Goal: Transaction & Acquisition: Purchase product/service

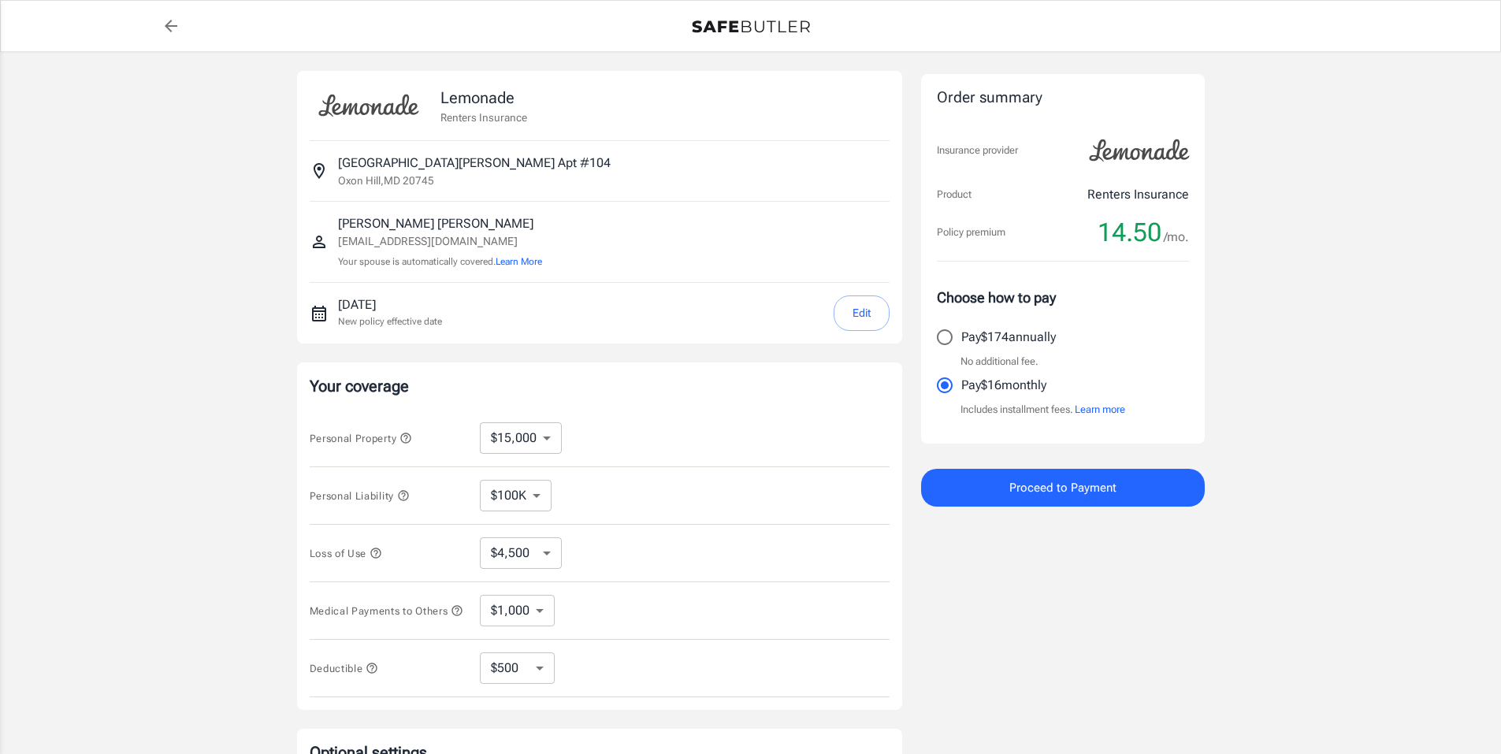
select select "15000"
select select "500"
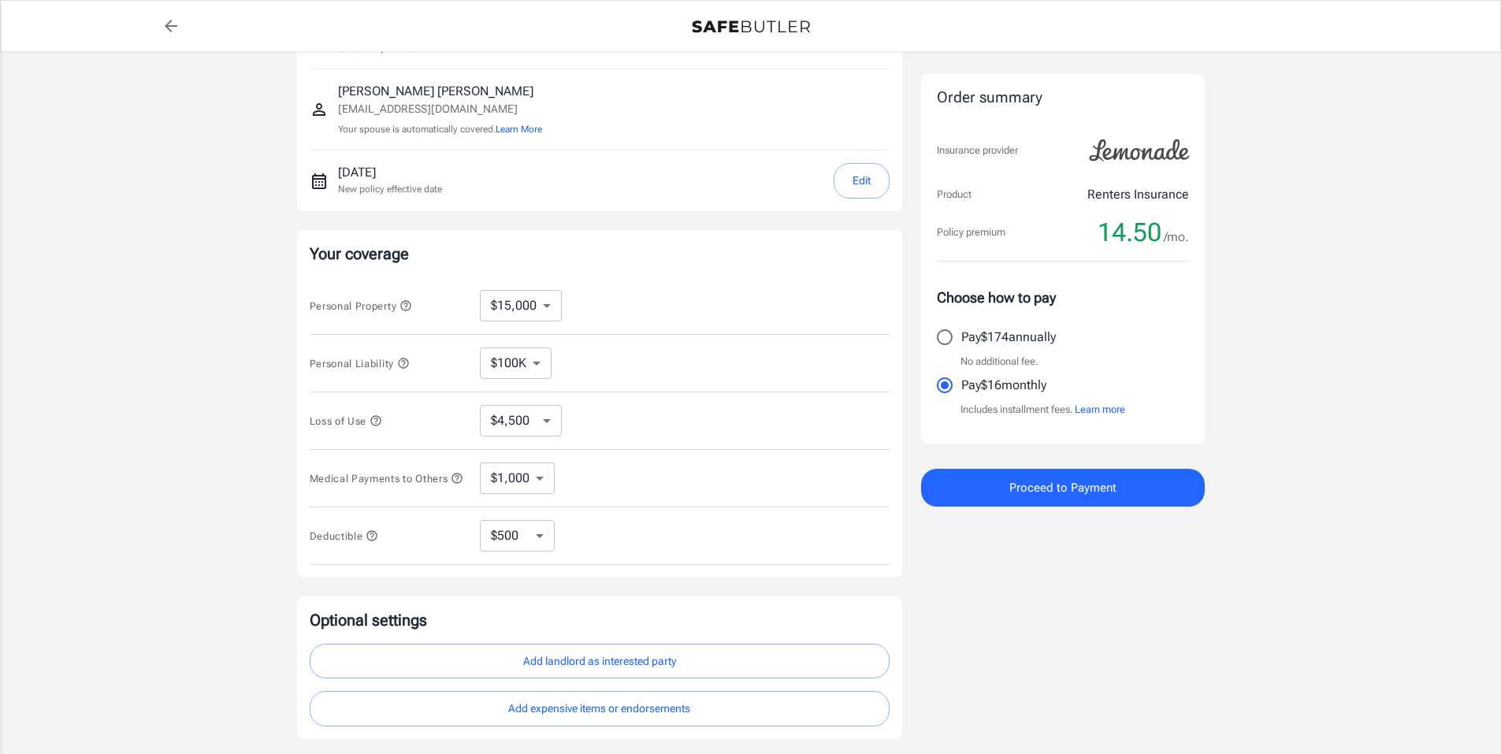
scroll to position [253, 0]
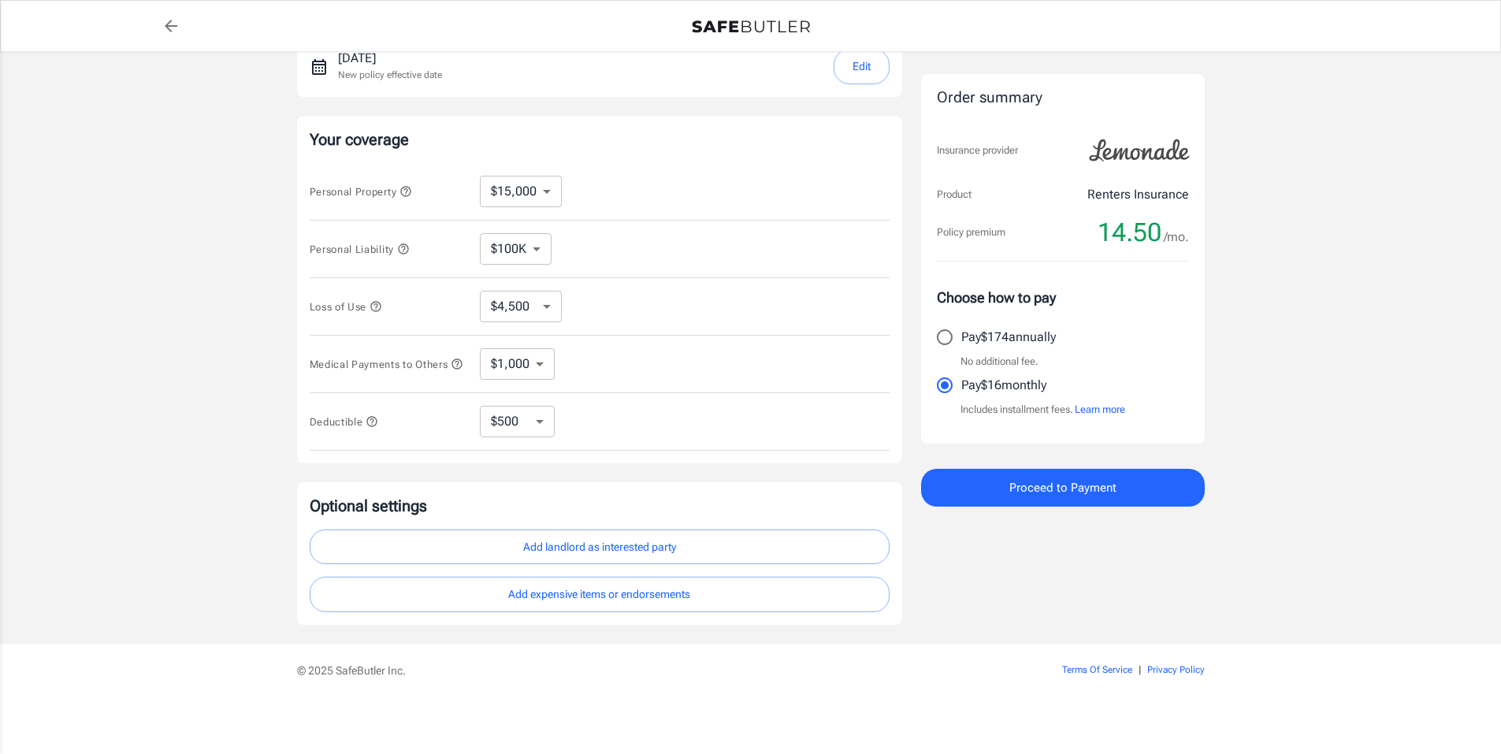
click at [668, 553] on button "Add landlord as interested party" at bounding box center [600, 547] width 580 height 35
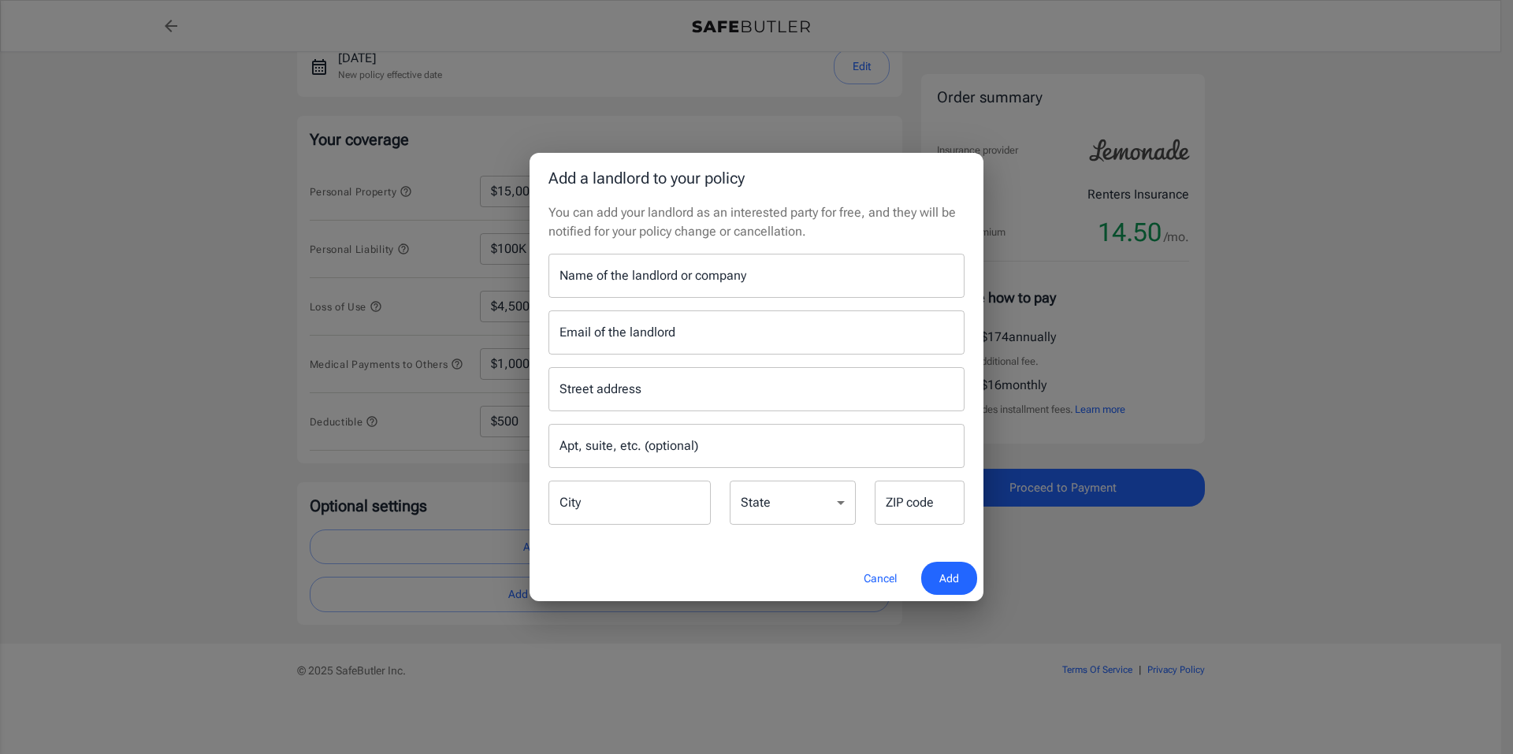
click at [628, 275] on input "Name of the landlord or company" at bounding box center [757, 276] width 416 height 44
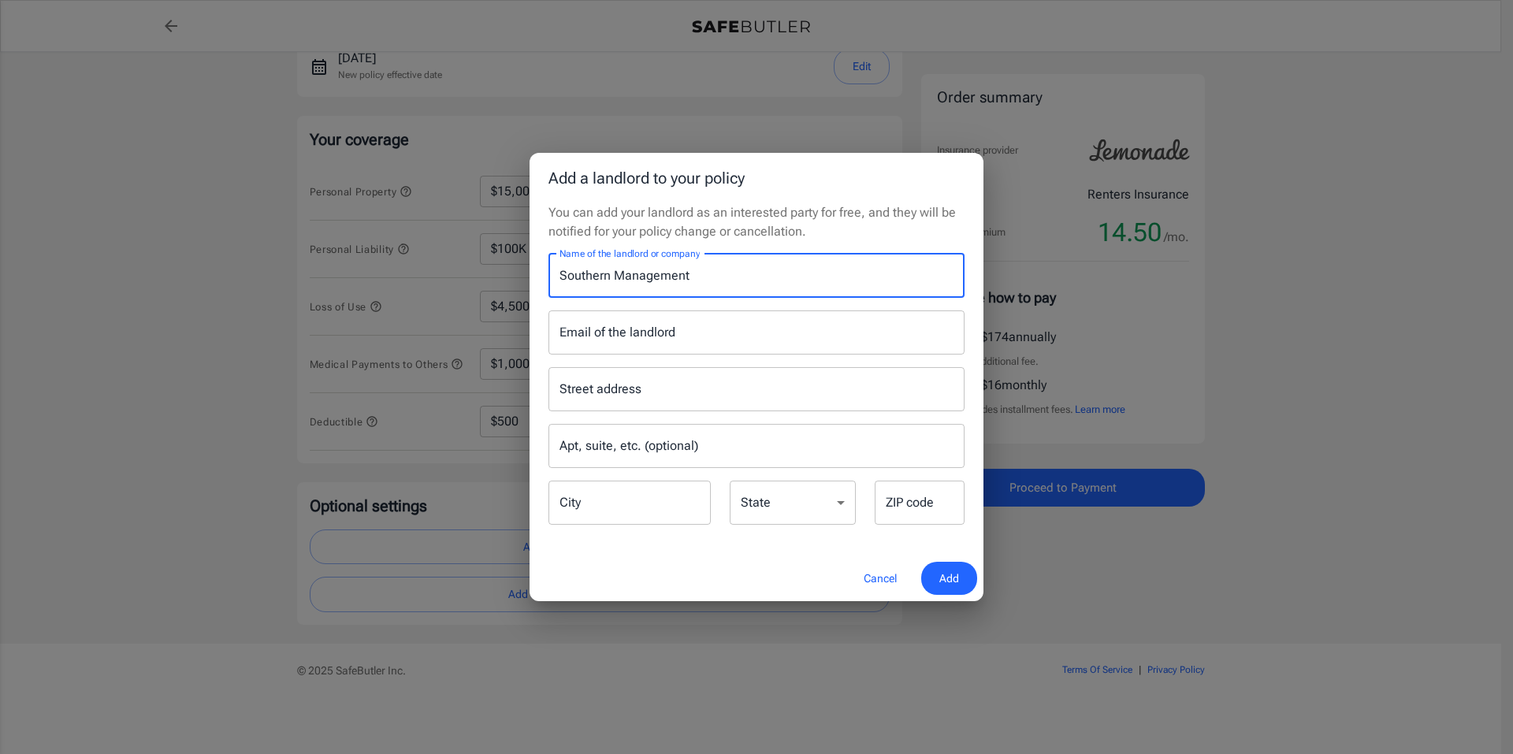
type input "Southern Management"
click at [733, 345] on input "Email of the landlord" at bounding box center [757, 333] width 416 height 44
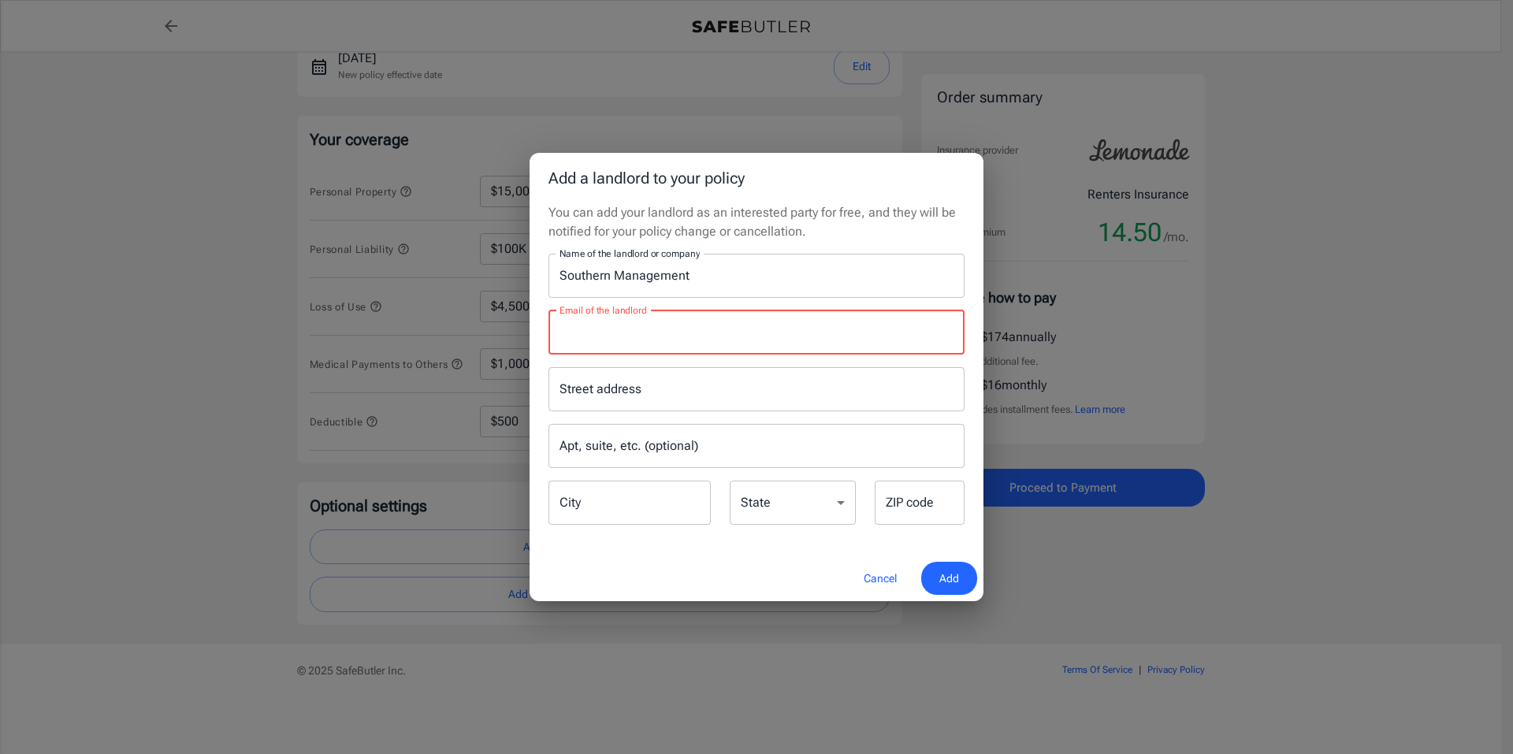
click at [654, 396] on input "Street address" at bounding box center [757, 389] width 402 height 30
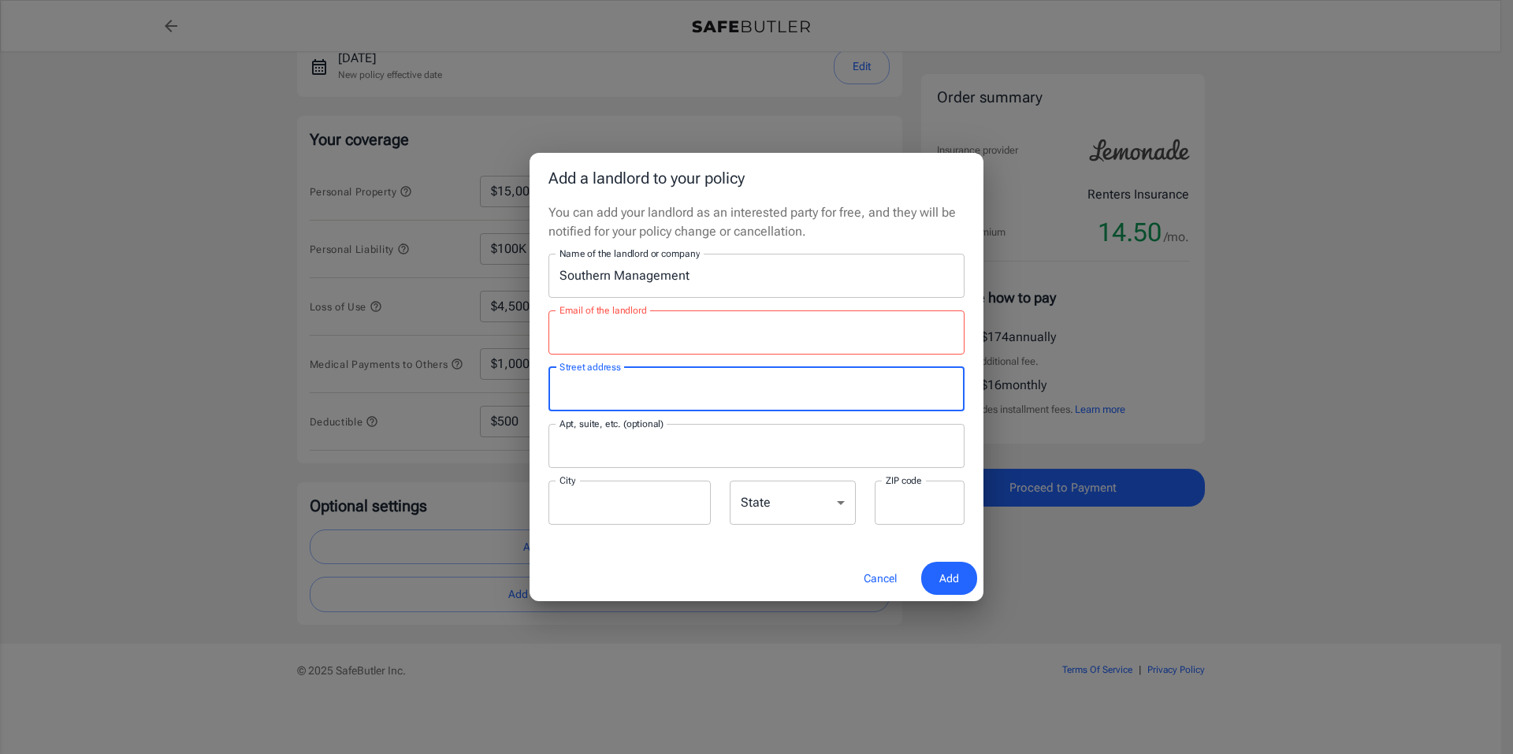
type input "[GEOGRAPHIC_DATA][PERSON_NAME]"
type input "[EMAIL_ADDRESS][DOMAIN_NAME]"
type input "Apt #104"
type input "Oxon Hill"
type input "20745"
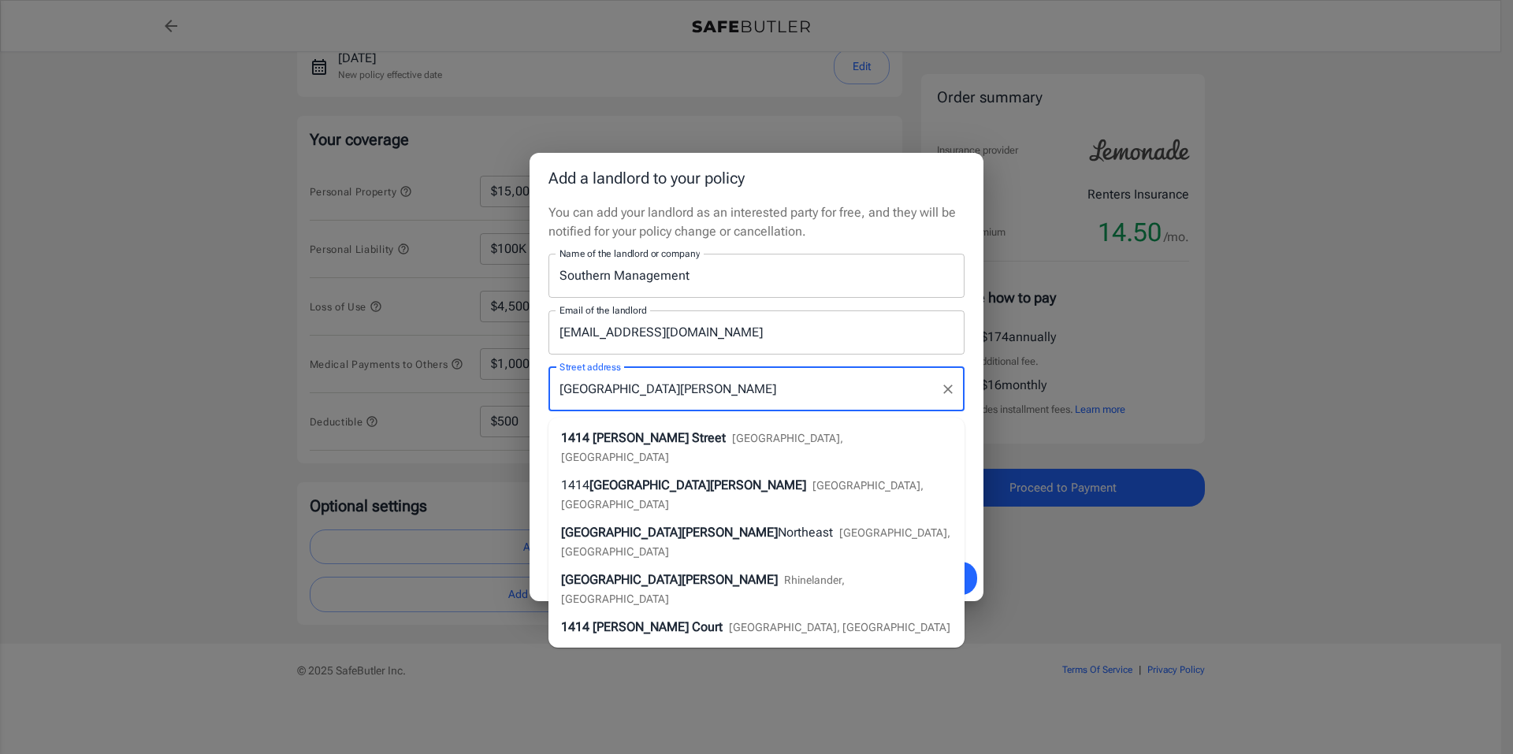
click at [1180, 537] on div "Add a landlord to your policy You can add your landlord as an interested party …" at bounding box center [756, 377] width 1513 height 754
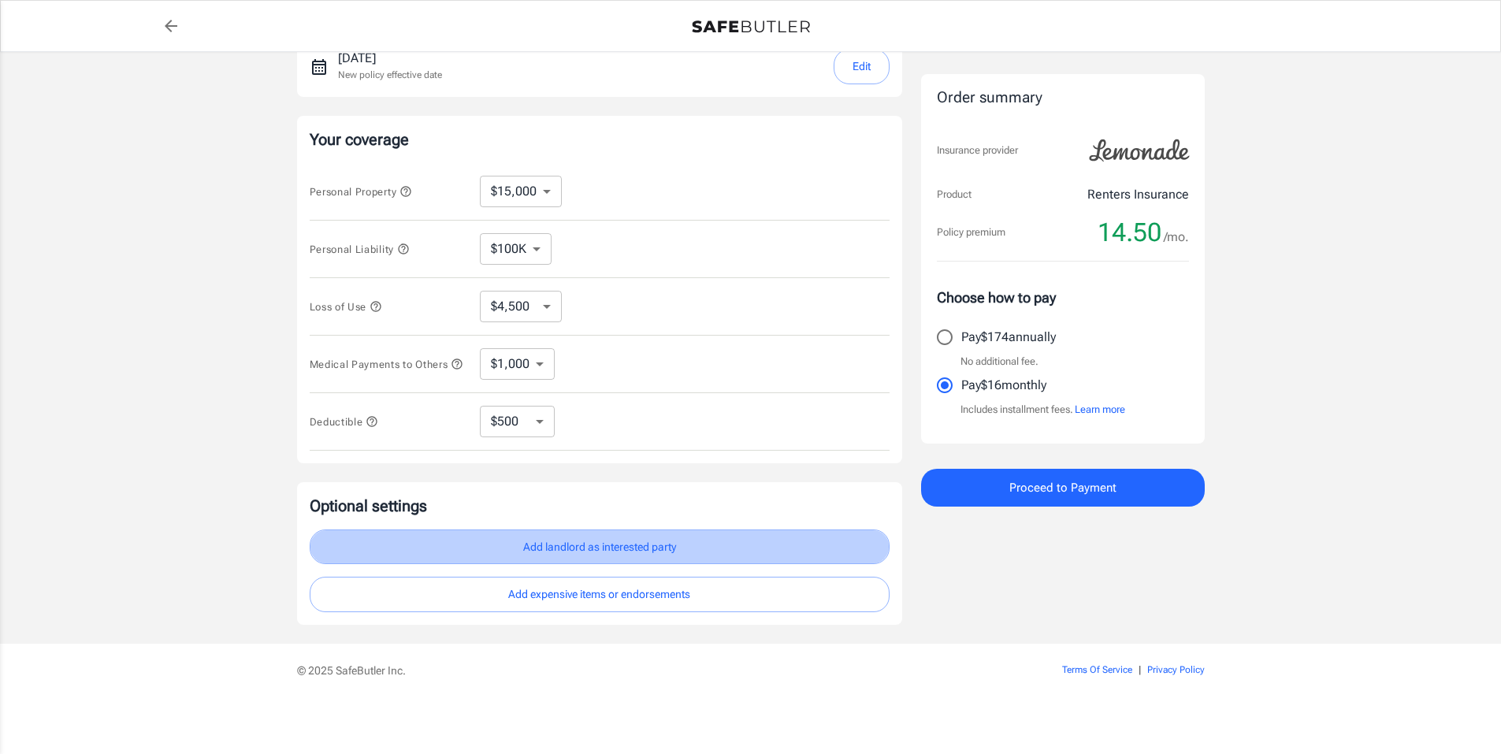
click at [650, 541] on button "Add landlord as interested party" at bounding box center [600, 547] width 580 height 35
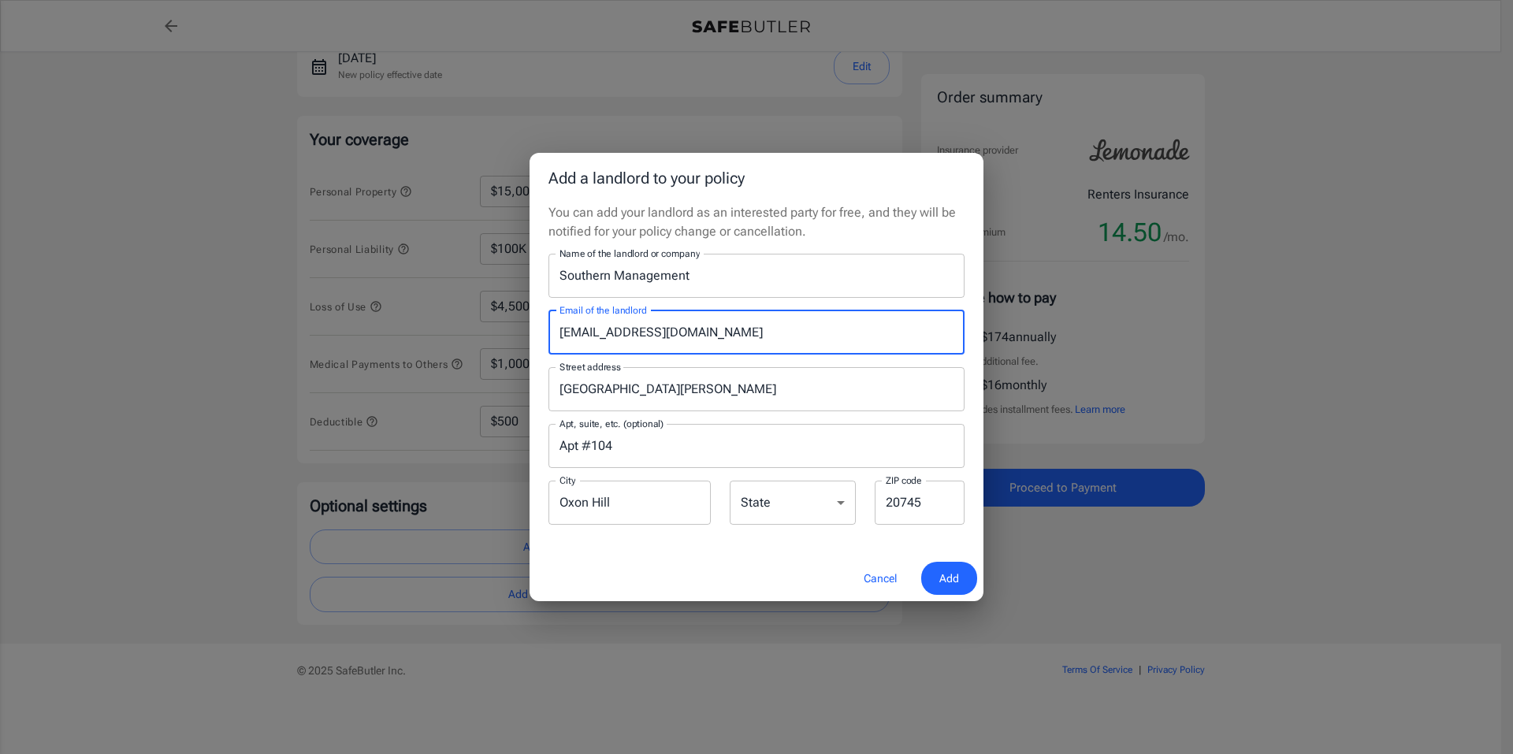
drag, startPoint x: 753, startPoint y: 337, endPoint x: 497, endPoint y: 357, distance: 256.9
click at [497, 357] on div "Add a landlord to your policy You can add your landlord as an interested party …" at bounding box center [756, 377] width 1513 height 754
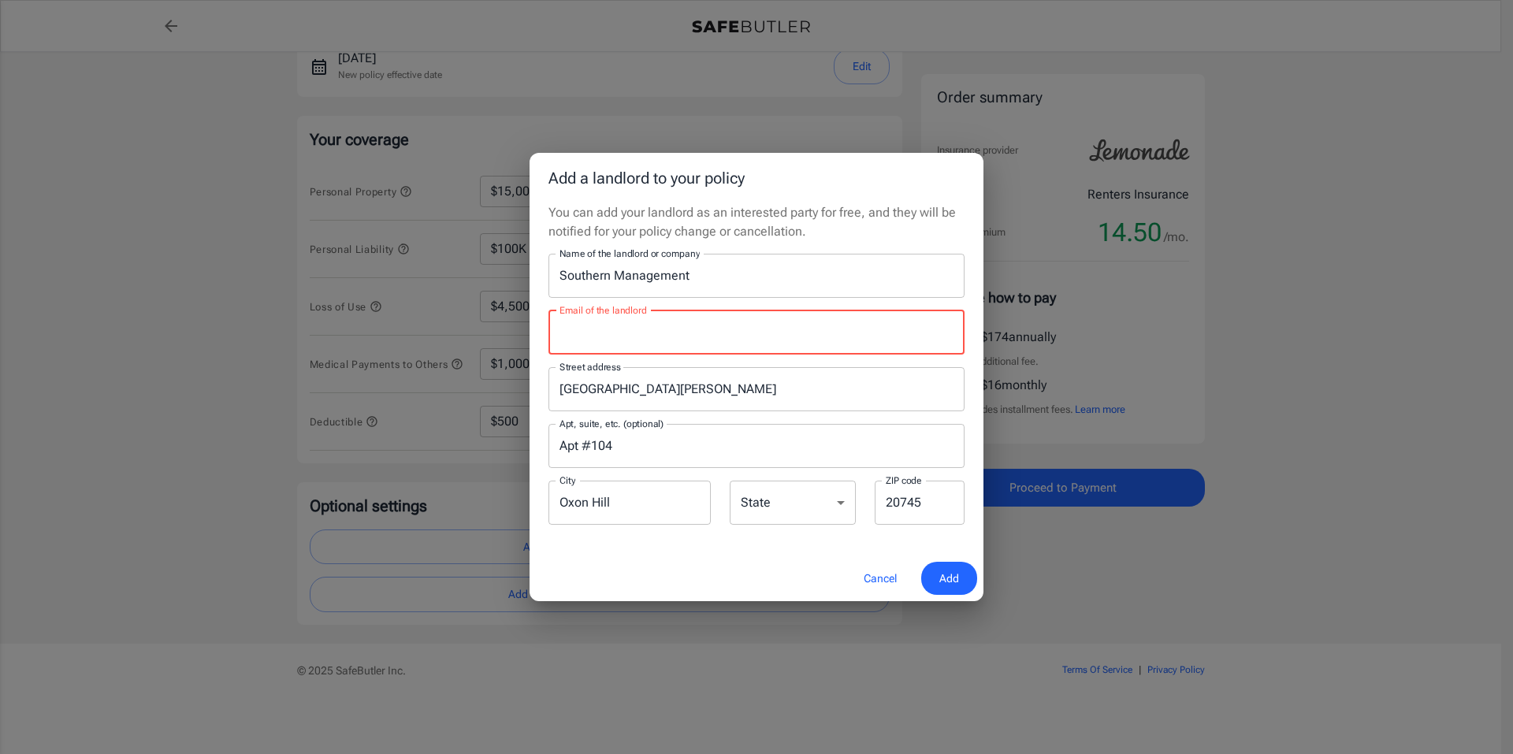
click at [57, 413] on div "Add a landlord to your policy You can add your landlord as an interested party …" at bounding box center [756, 377] width 1513 height 754
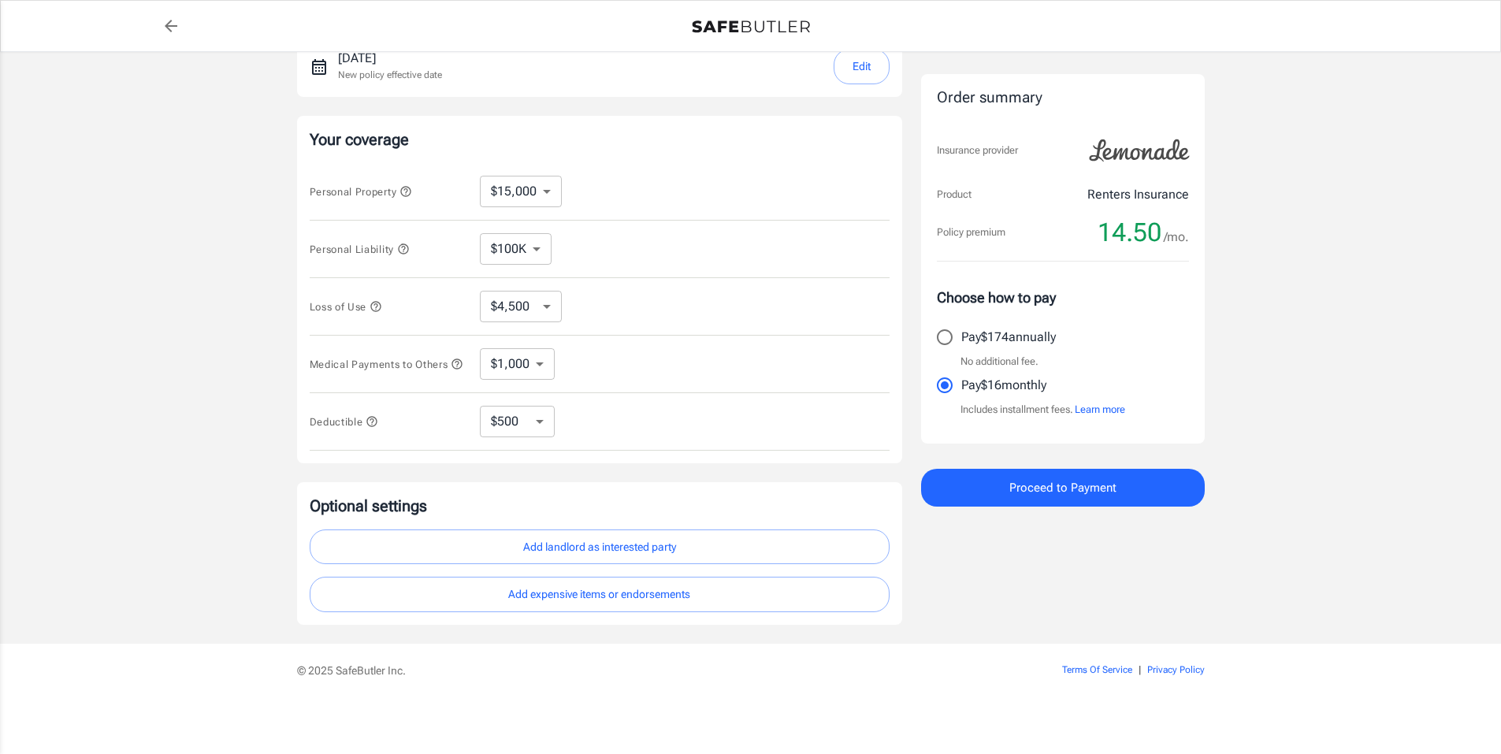
click at [657, 550] on button "Add landlord as interested party" at bounding box center [600, 547] width 580 height 35
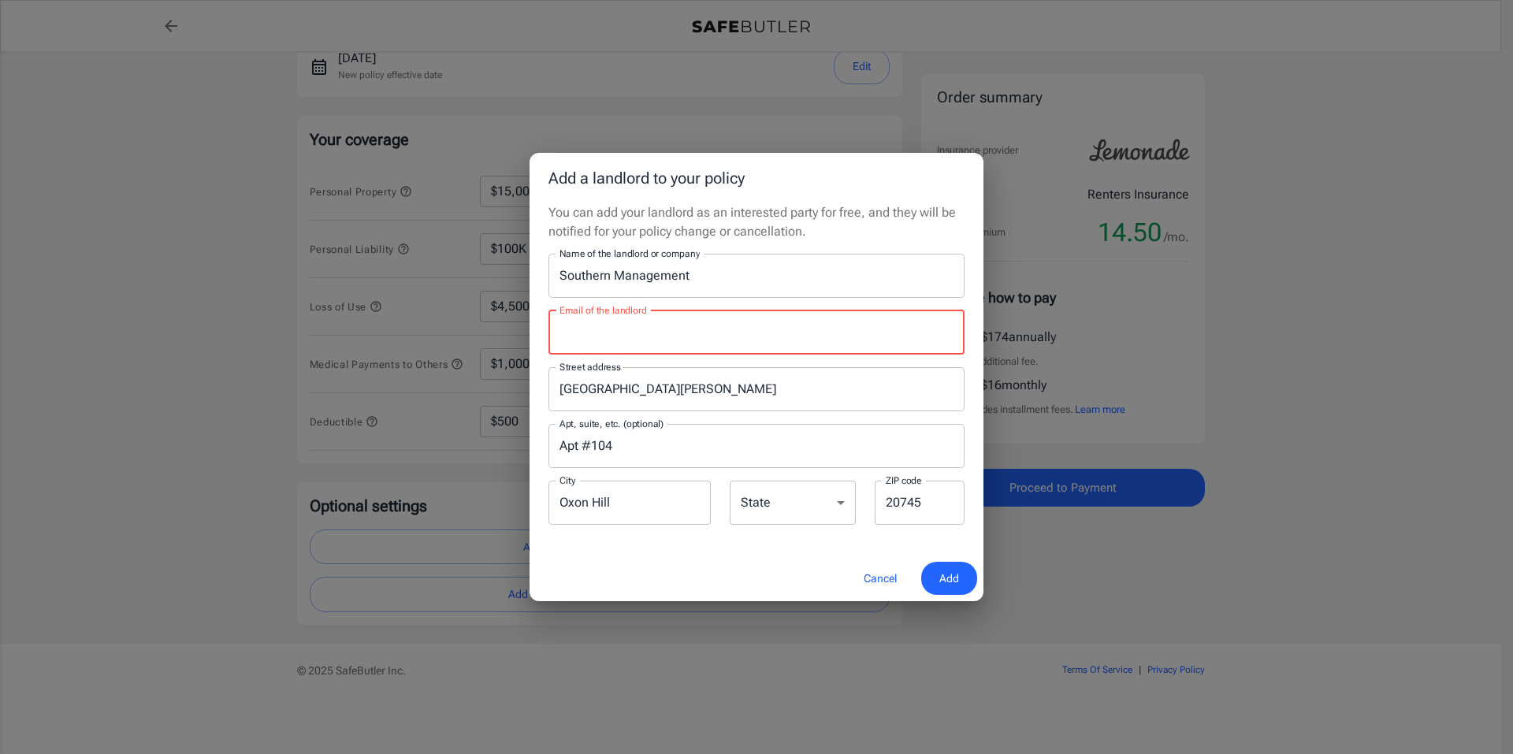
click at [747, 327] on input "Email of the landlord" at bounding box center [757, 333] width 416 height 44
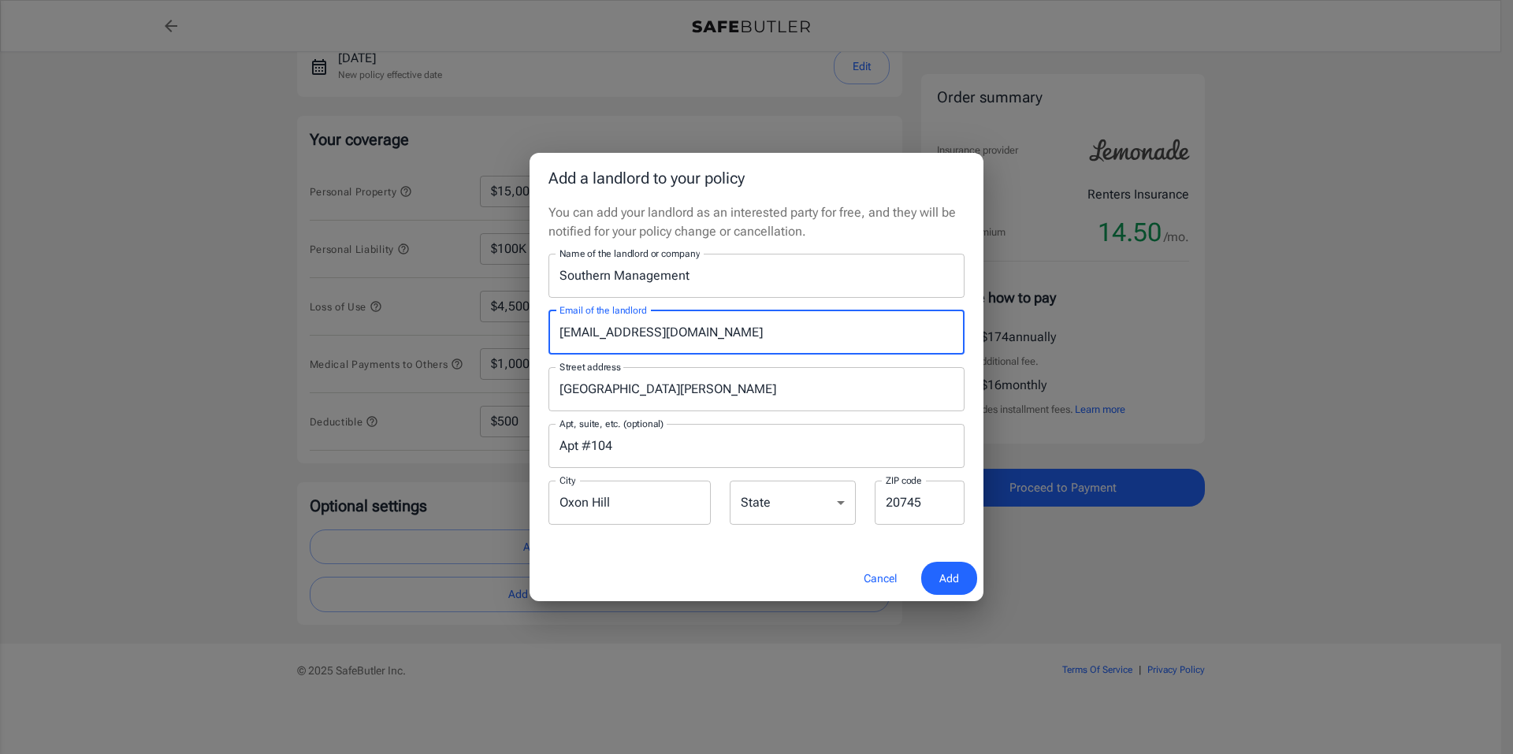
type input "[EMAIL_ADDRESS][DOMAIN_NAME]"
click at [742, 280] on input "Southern Management" at bounding box center [757, 276] width 416 height 44
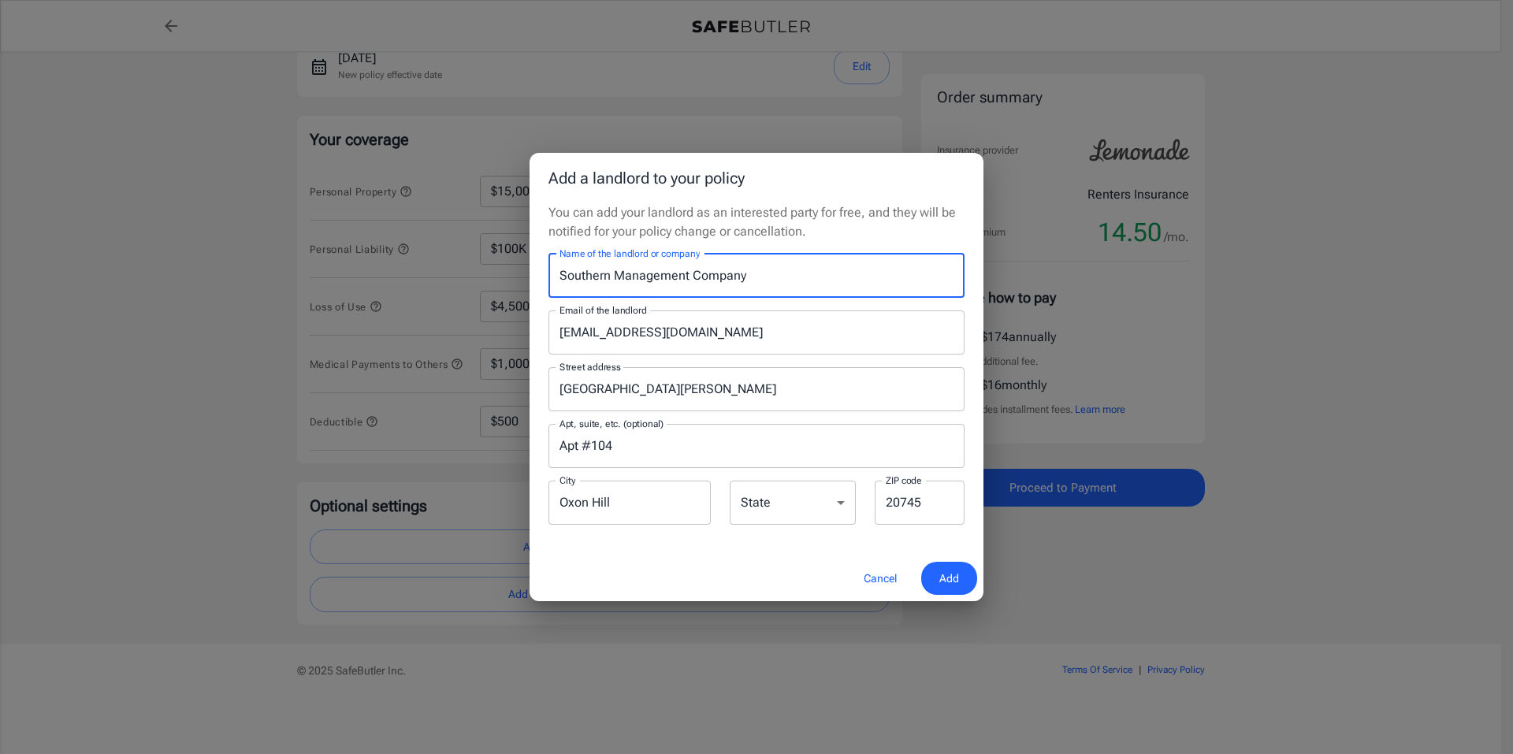
type input "Southern Management Company"
click at [950, 584] on span "Add" at bounding box center [949, 579] width 20 height 20
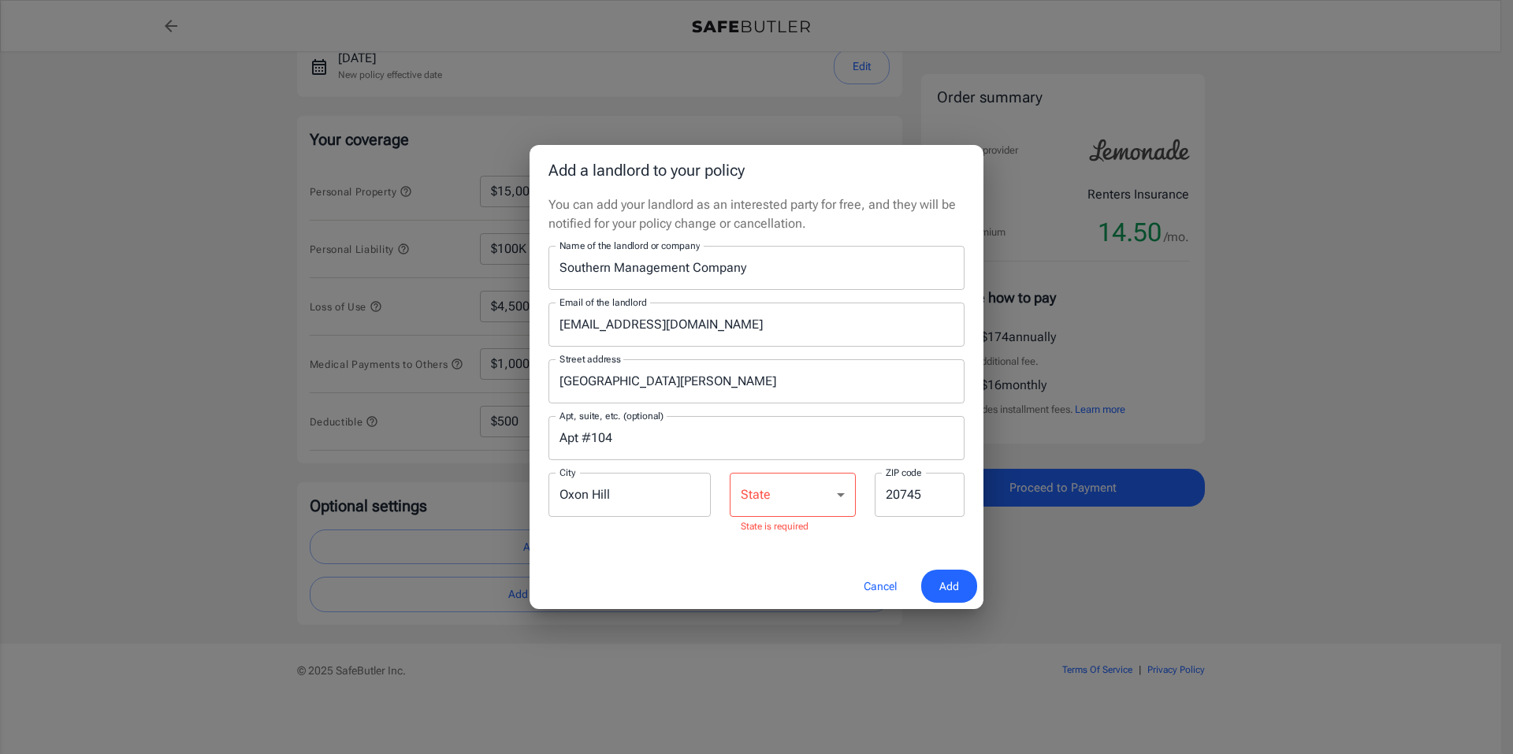
click at [833, 503] on select "[US_STATE] [US_STATE] [US_STATE] [US_STATE] [US_STATE] [US_STATE] [US_STATE] [U…" at bounding box center [793, 495] width 126 height 44
select select "MD"
click at [730, 480] on select "[US_STATE] [US_STATE] [US_STATE] [US_STATE] [US_STATE] [US_STATE] [US_STATE] [U…" at bounding box center [793, 495] width 126 height 44
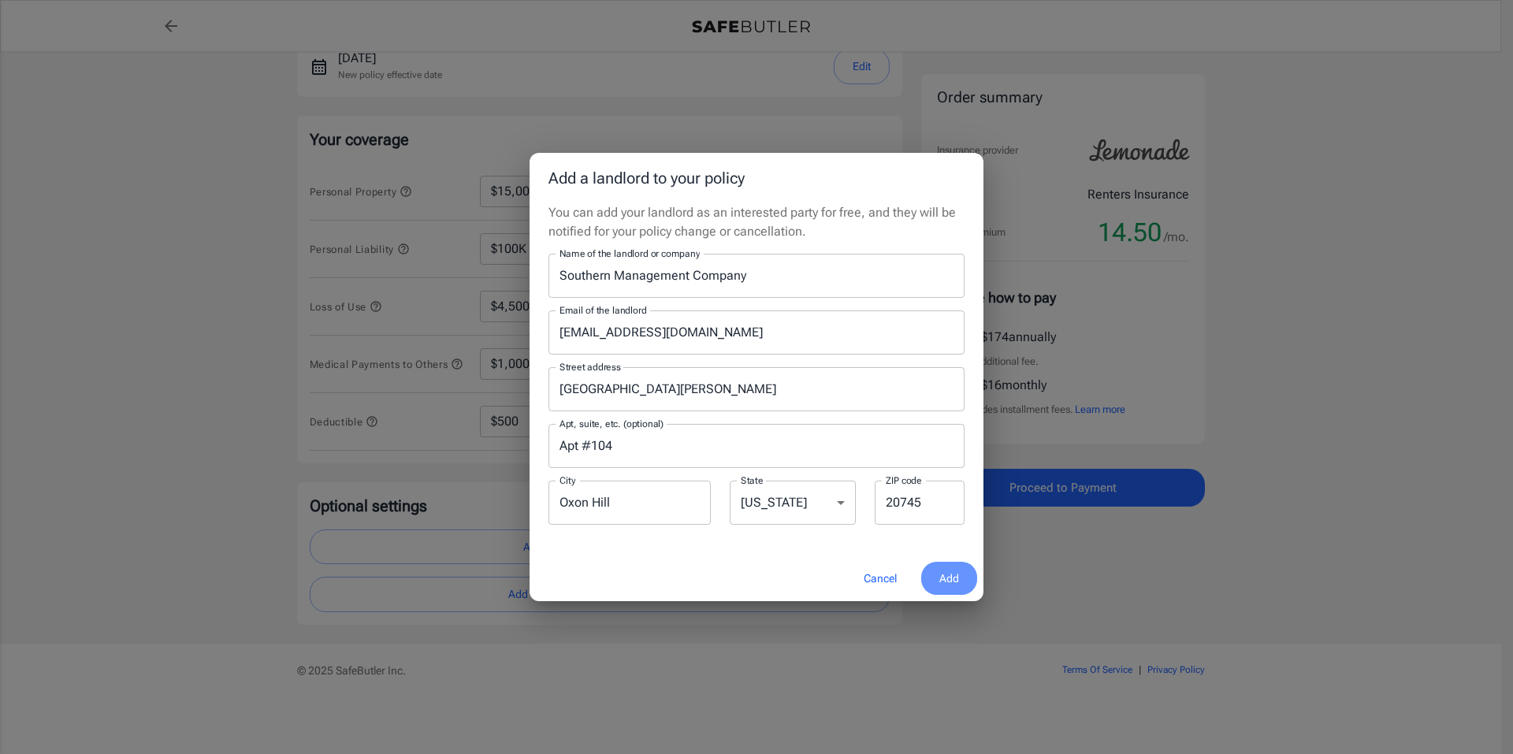
click at [952, 583] on span "Add" at bounding box center [949, 579] width 20 height 20
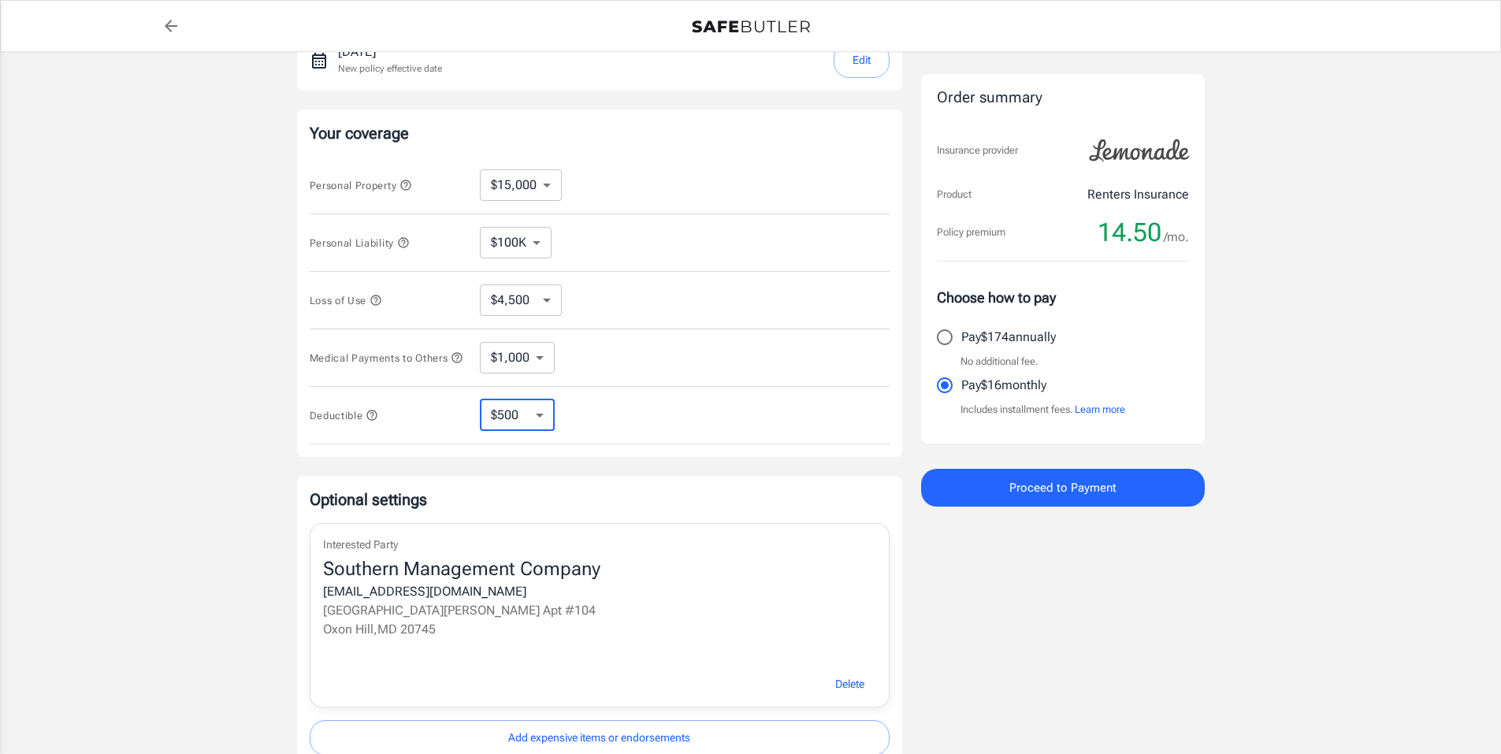
click at [540, 424] on select "$250 $500 $1,000 $2,500" at bounding box center [517, 416] width 75 height 32
select select "250"
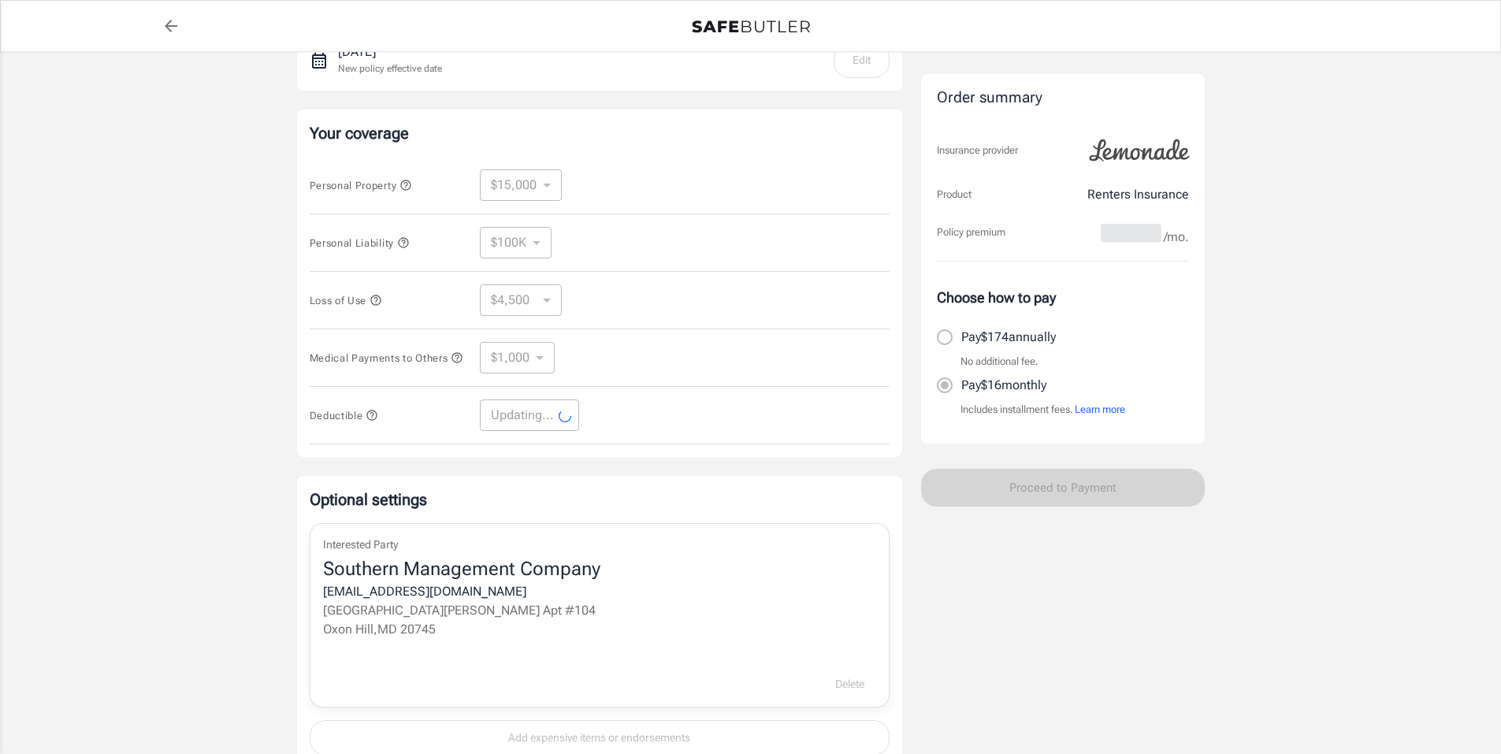
select select "250"
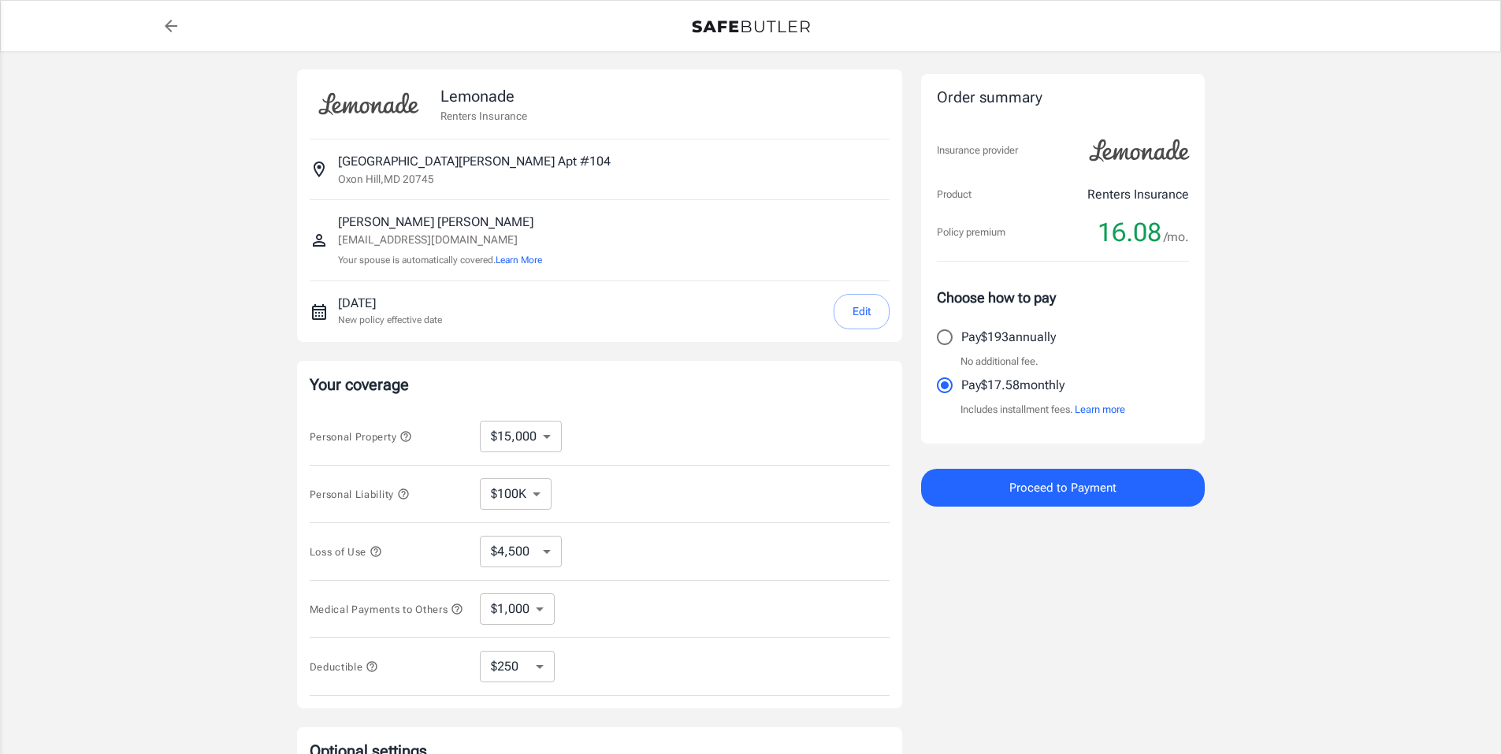
scroll to position [0, 0]
click at [549, 554] on select "$4,500 $7,500 $13,500 $22,500 $34,500 $55,500 $85,500 $130K $200K" at bounding box center [521, 553] width 82 height 32
click at [378, 554] on icon "button" at bounding box center [375, 553] width 10 height 10
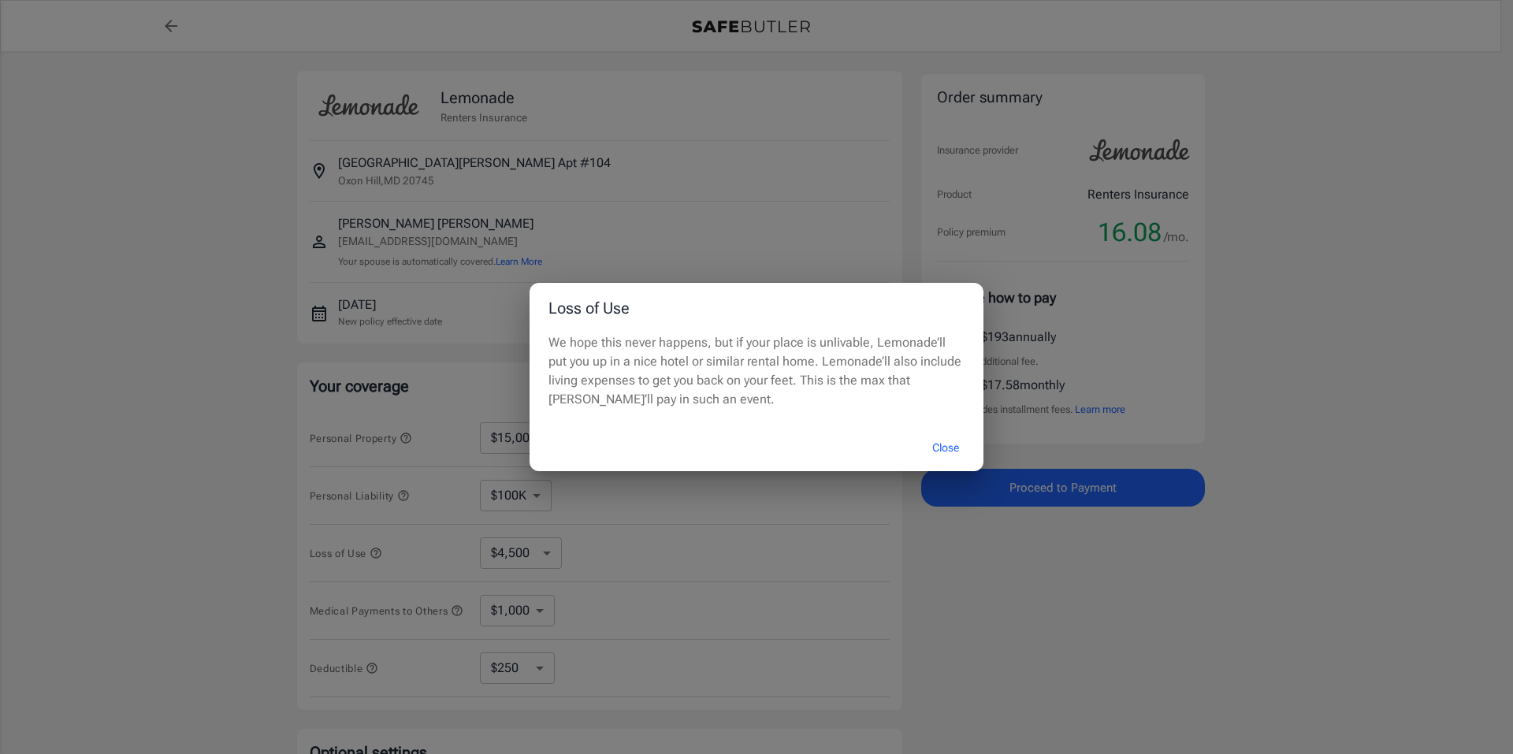
click at [378, 554] on div "Loss of Use We hope this never happens, but if your place is unlivable, Lemonad…" at bounding box center [756, 377] width 1513 height 754
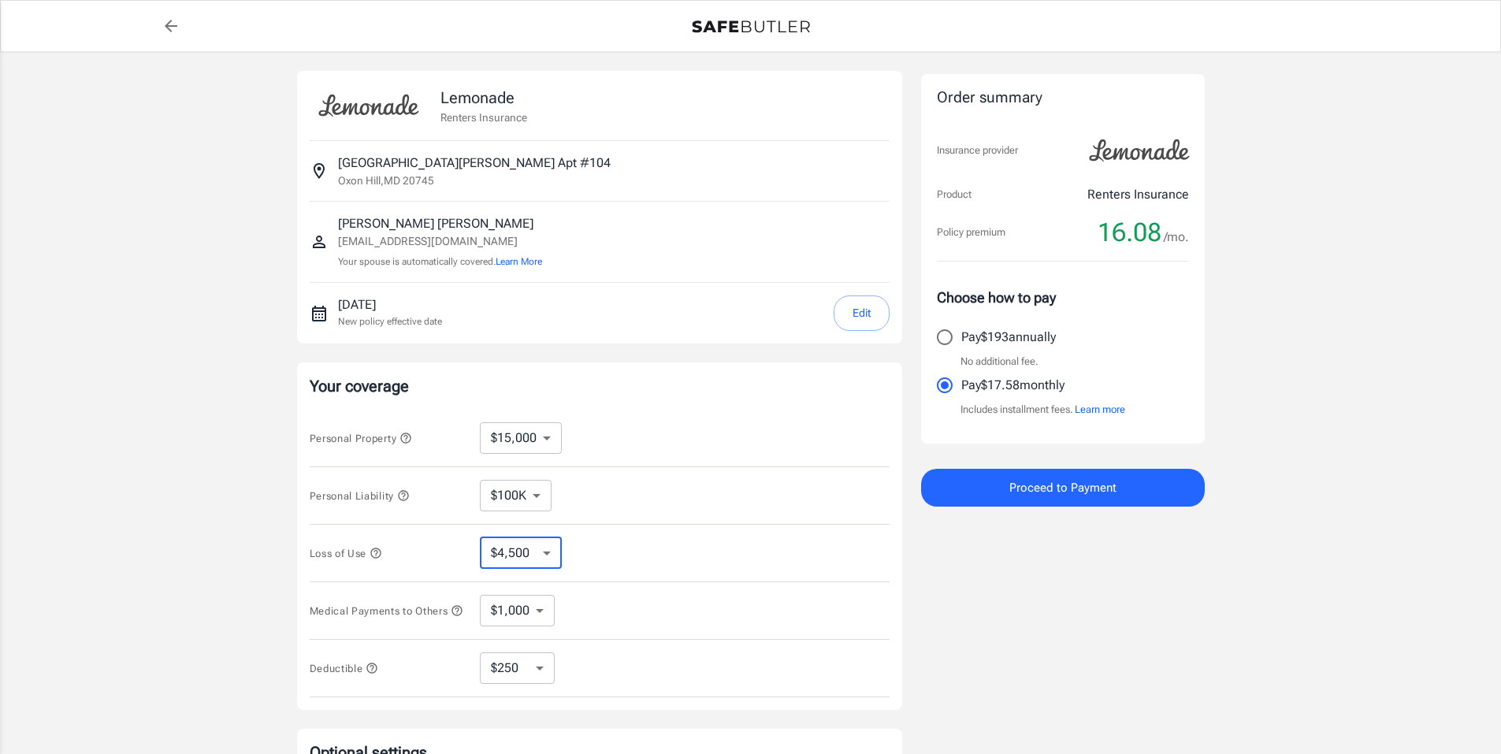
click at [556, 555] on select "$4,500 $7,500 $13,500 $22,500 $34,500 $55,500 $85,500 $130K $200K" at bounding box center [521, 553] width 82 height 32
select select "7500"
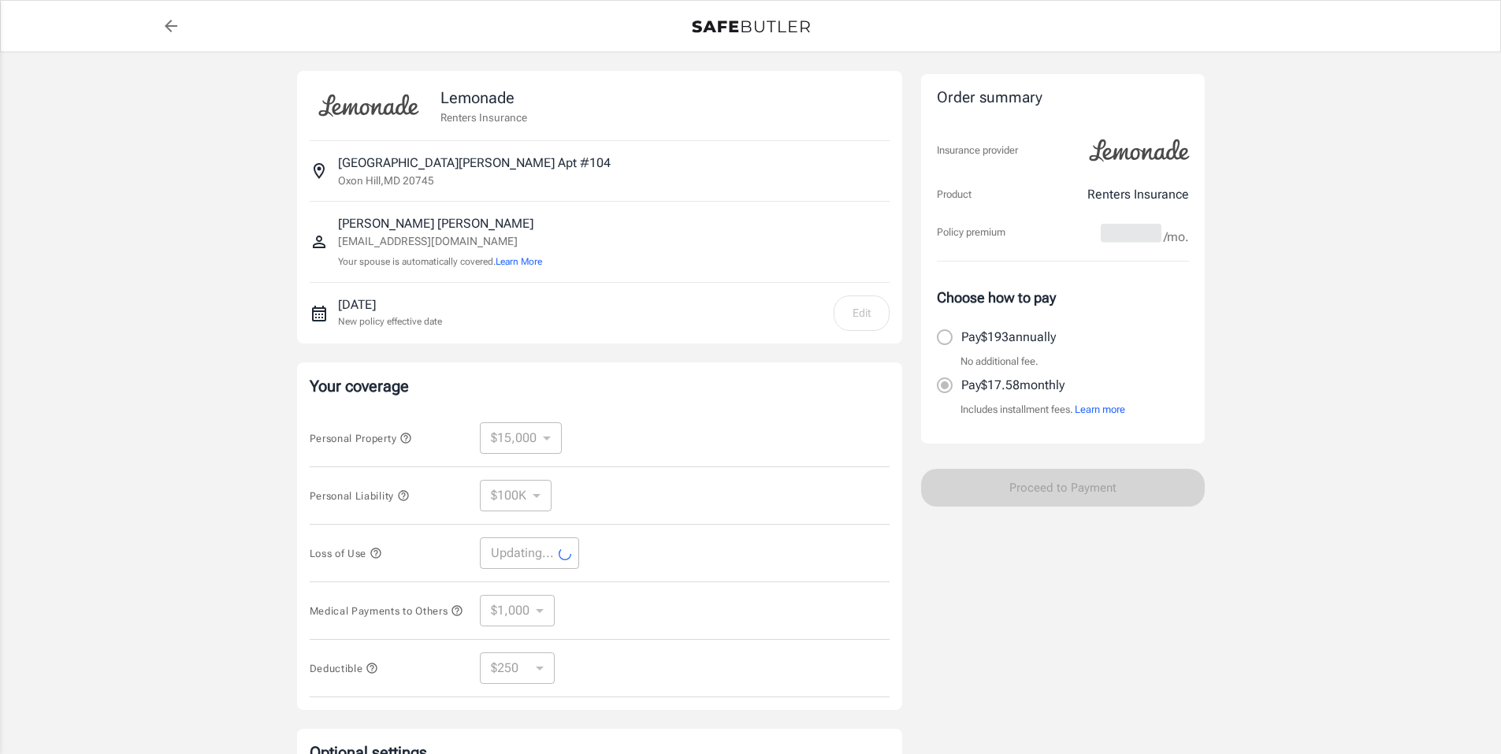
select select "7500"
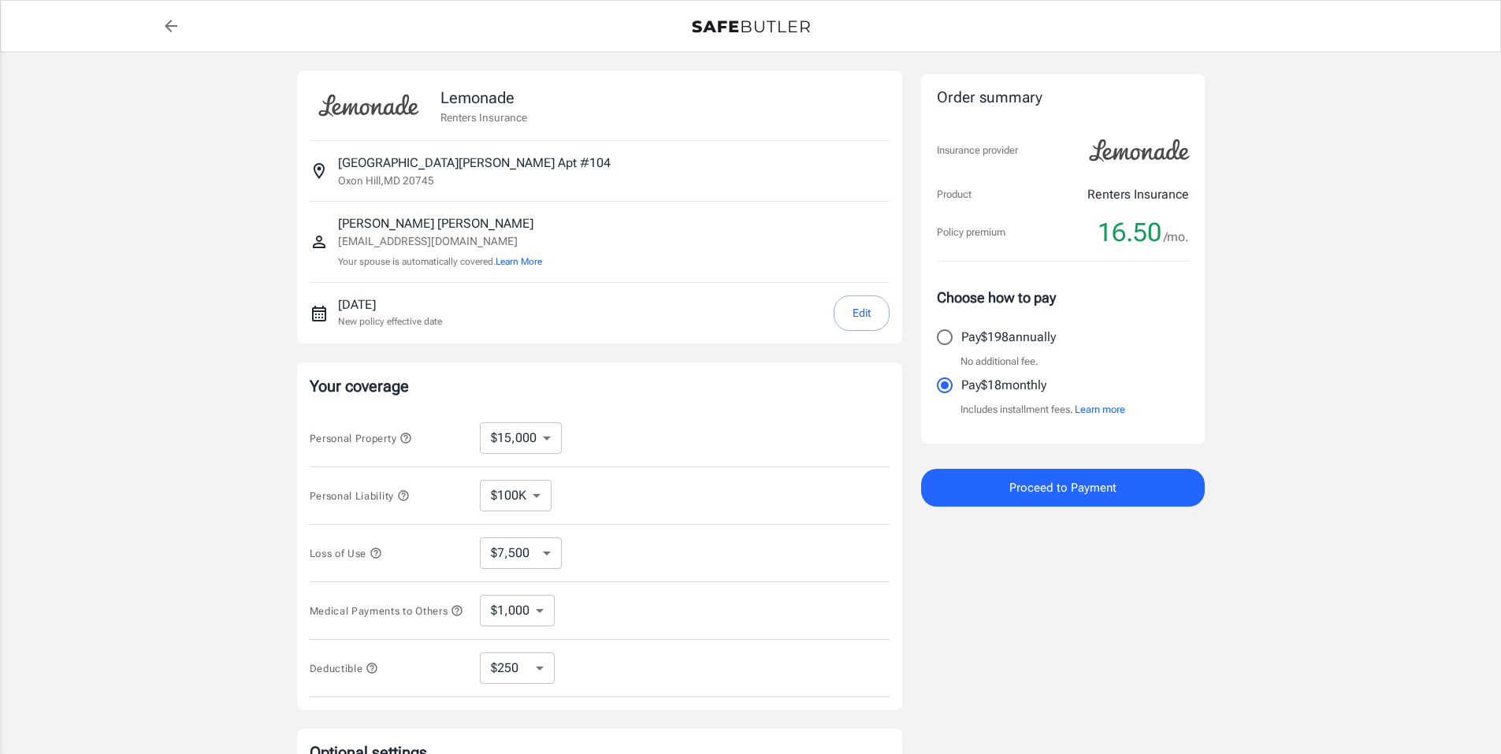
click at [452, 616] on icon "button" at bounding box center [457, 610] width 10 height 10
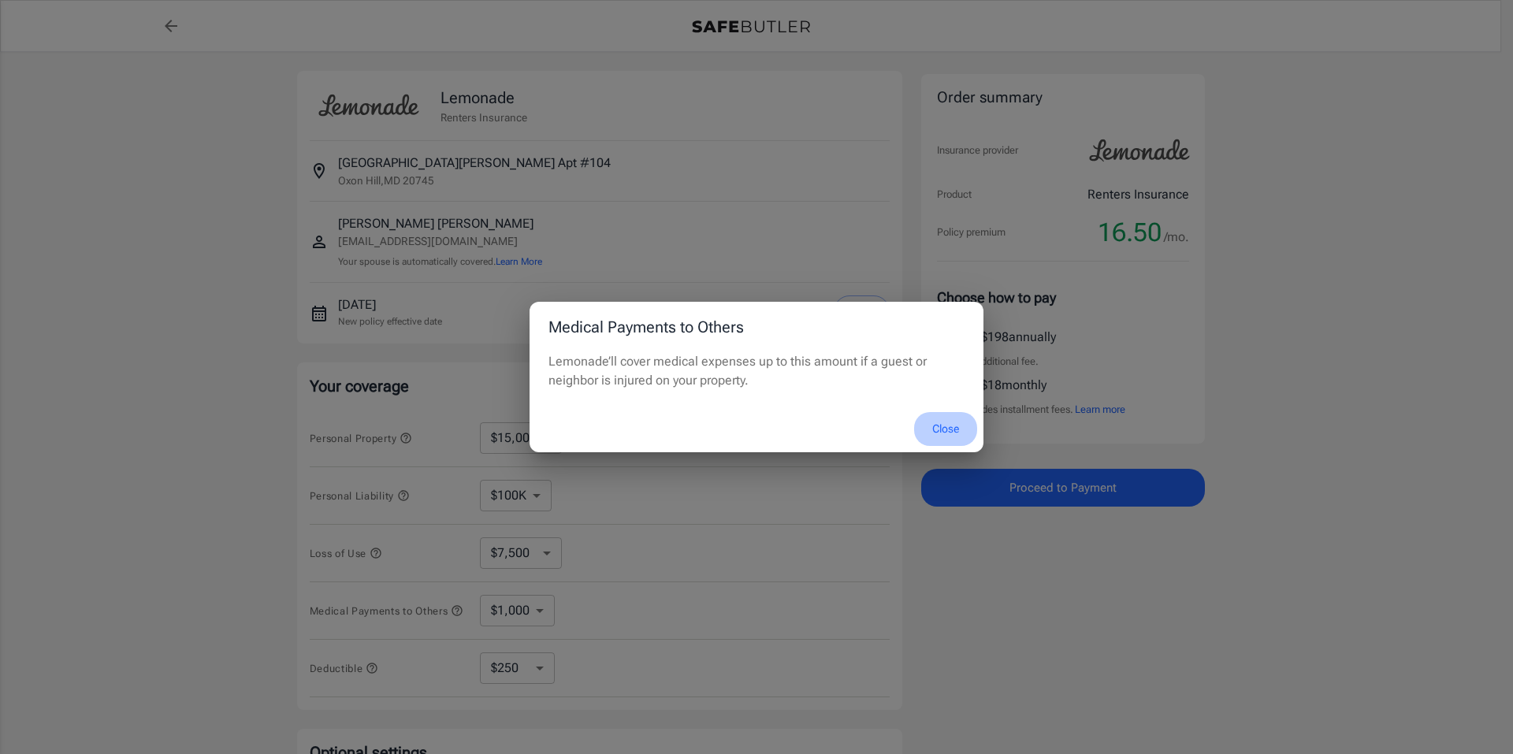
click at [946, 432] on button "Close" at bounding box center [945, 429] width 63 height 34
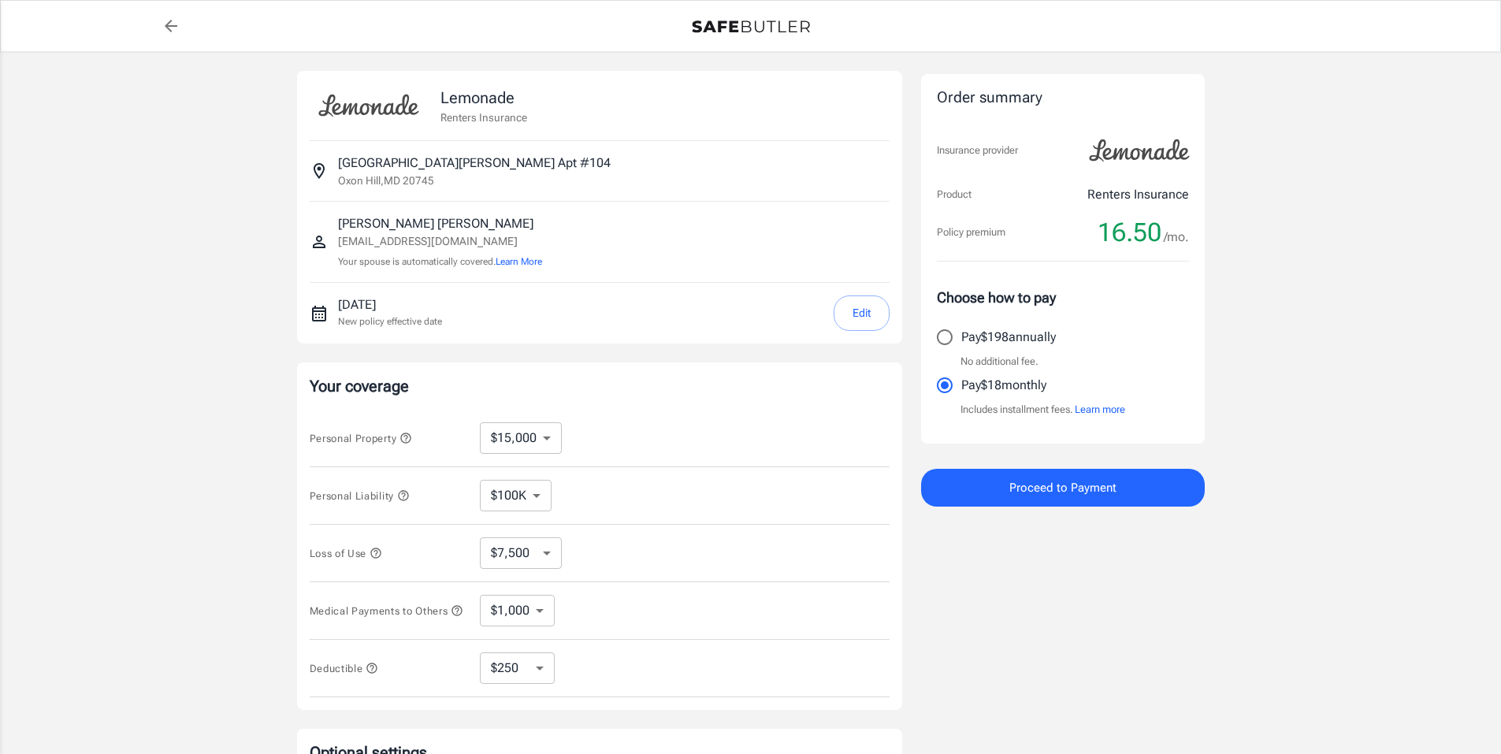
click at [543, 619] on select "$1,000 $2,000 $3,000 $4,000 $5,000" at bounding box center [517, 611] width 75 height 32
select select "2000"
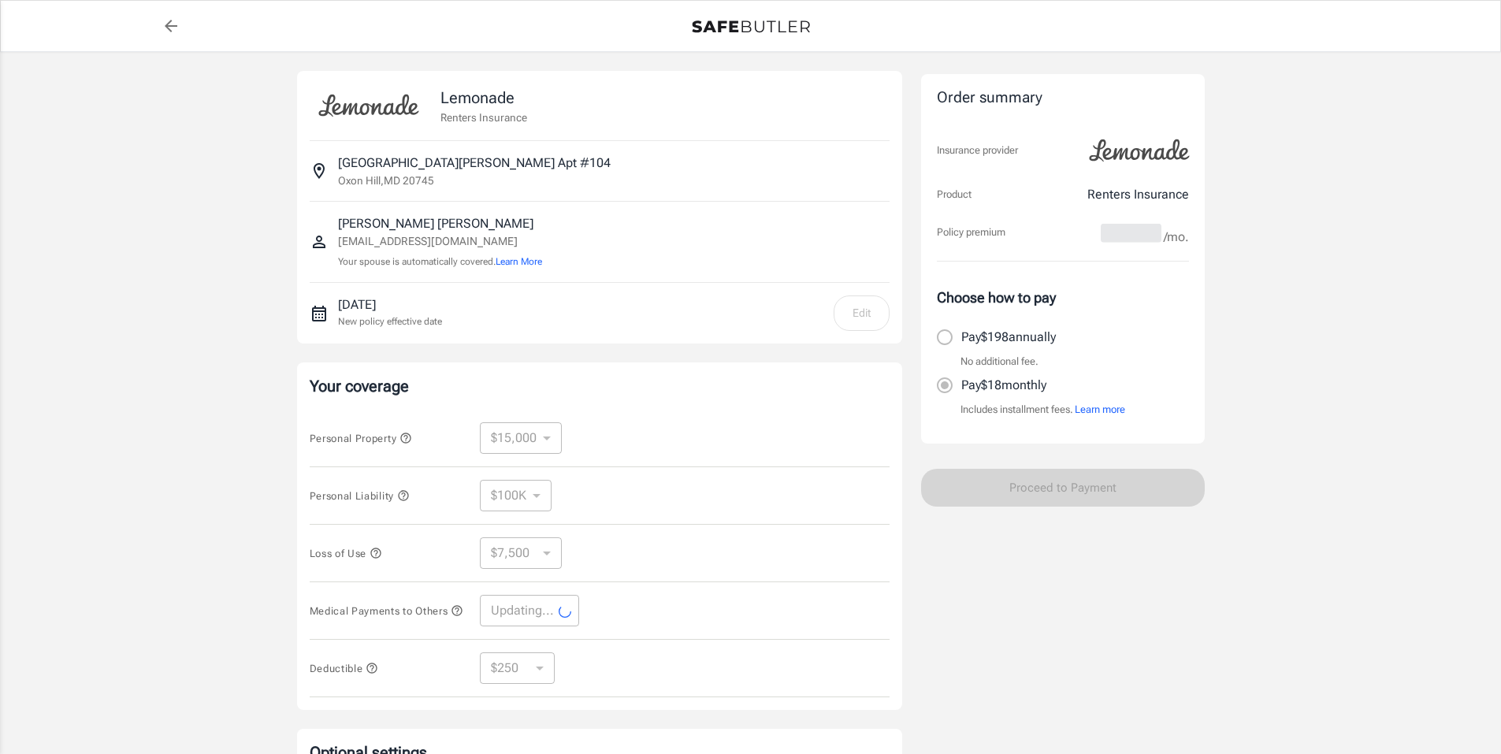
select select "2000"
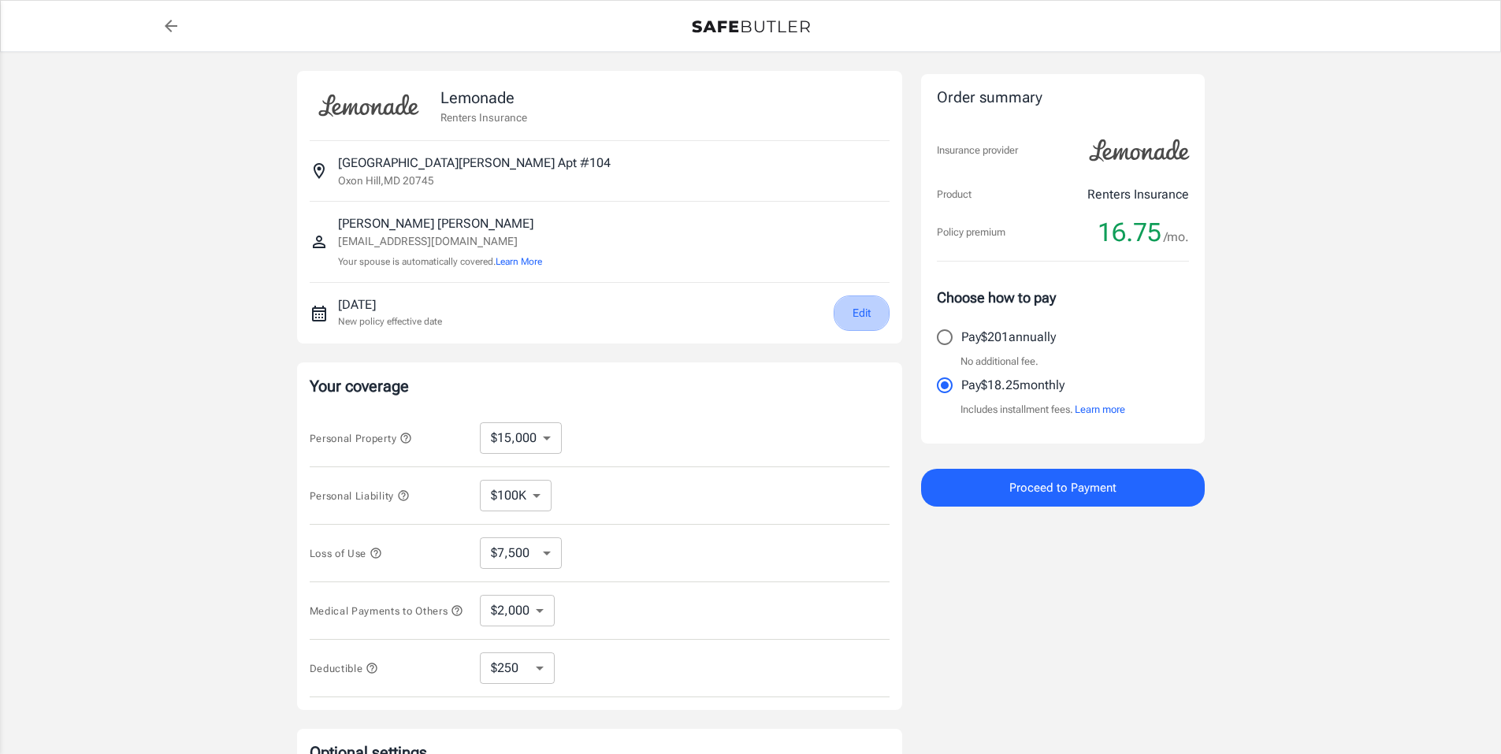
click at [864, 317] on button "Edit" at bounding box center [862, 313] width 56 height 35
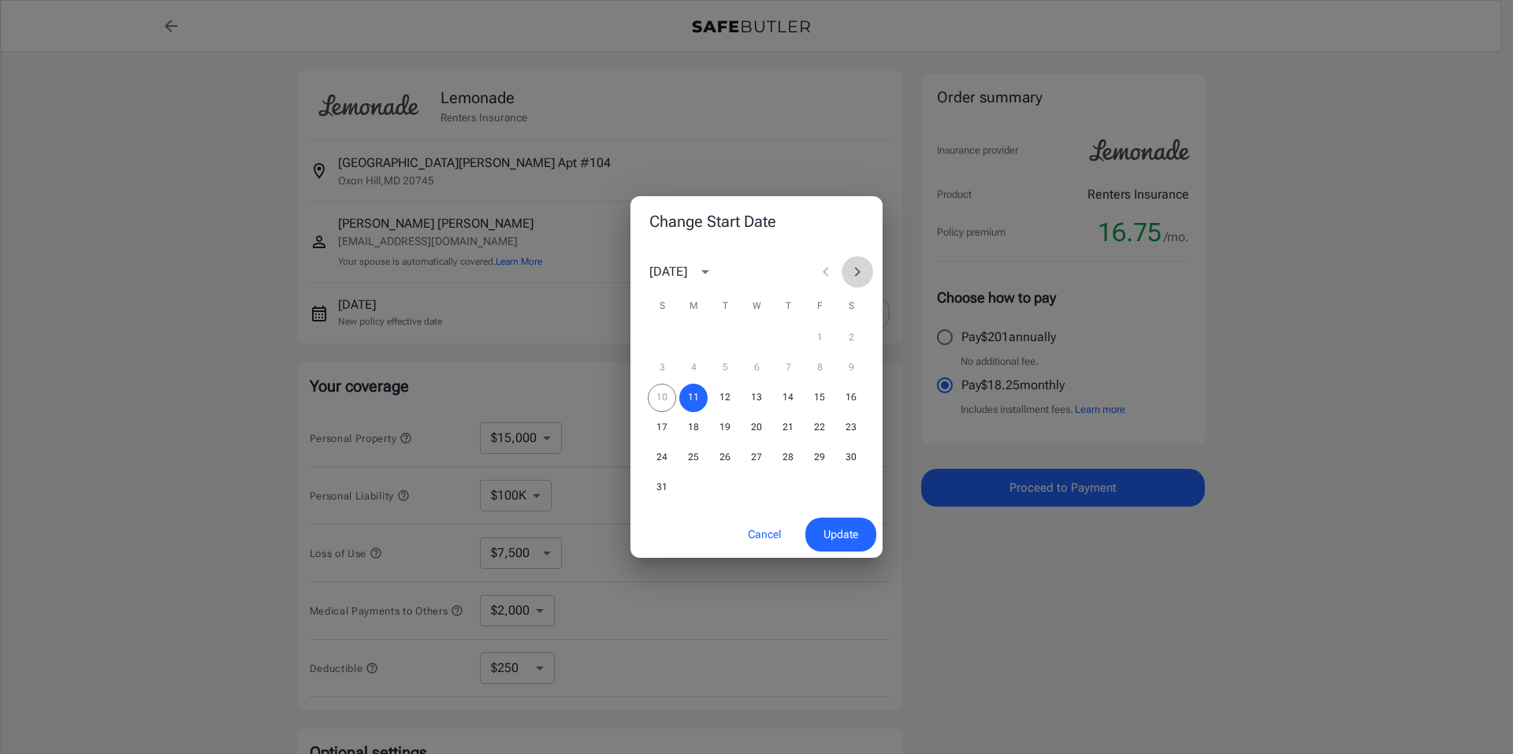
click at [858, 273] on icon "Next month" at bounding box center [858, 271] width 6 height 9
click at [697, 340] on button "1" at bounding box center [693, 338] width 28 height 28
click at [821, 536] on button "Update" at bounding box center [840, 535] width 71 height 34
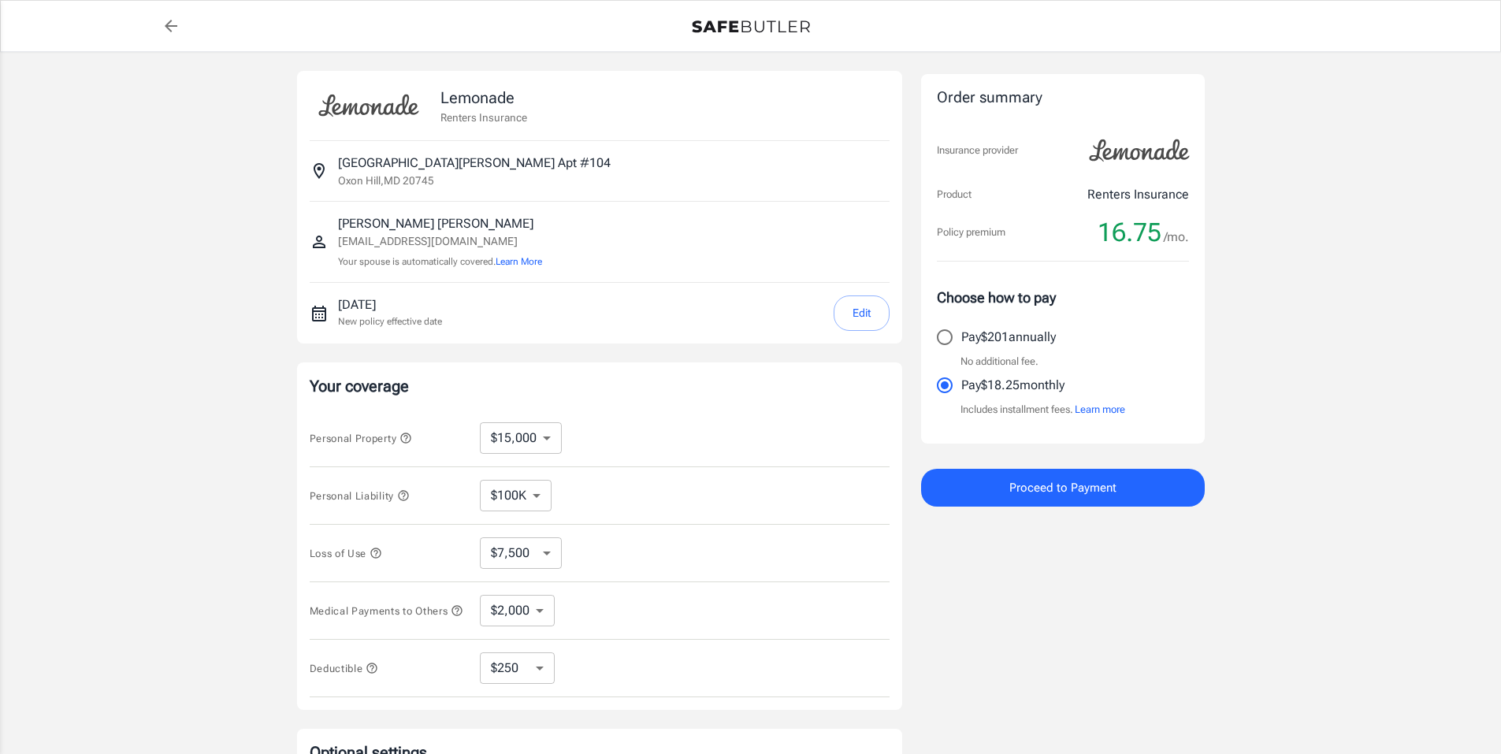
click at [165, 19] on icon "back to quotes" at bounding box center [171, 26] width 19 height 19
